Goal: Task Accomplishment & Management: Complete application form

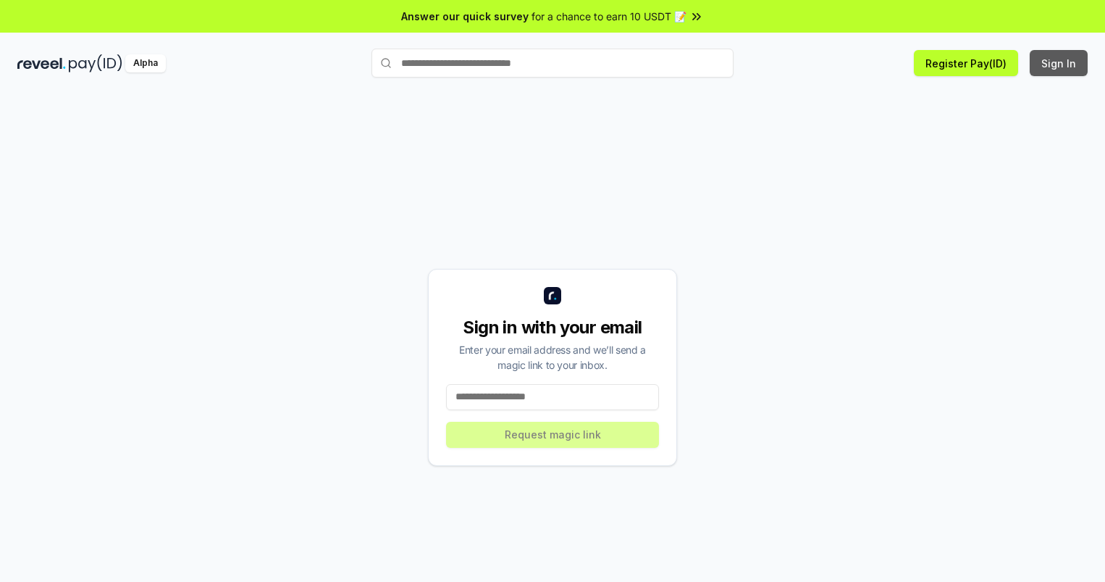
click at [1060, 63] on button "Sign In" at bounding box center [1059, 63] width 58 height 26
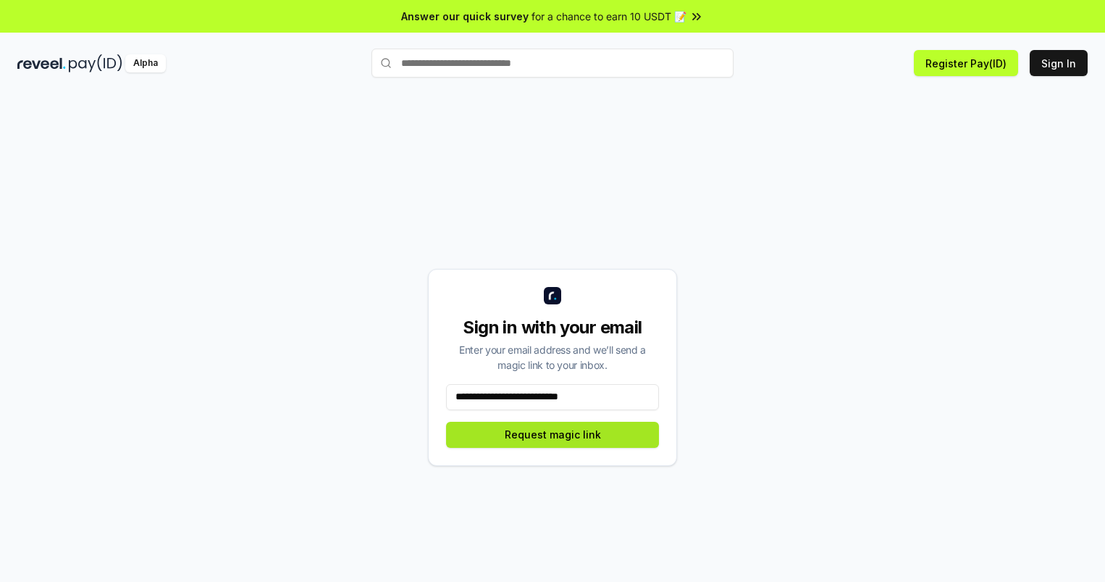
type input "**********"
click at [553, 434] on button "Request magic link" at bounding box center [552, 434] width 213 height 26
